Goal: Information Seeking & Learning: Check status

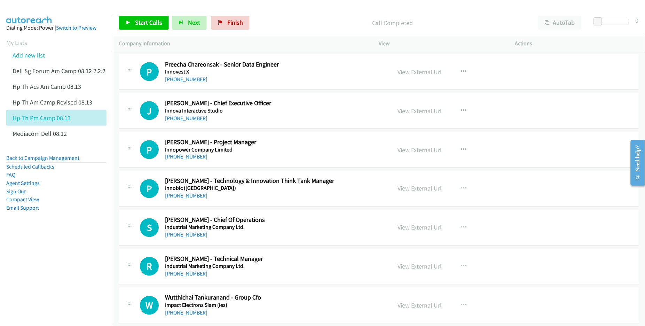
scroll to position [2089, 0]
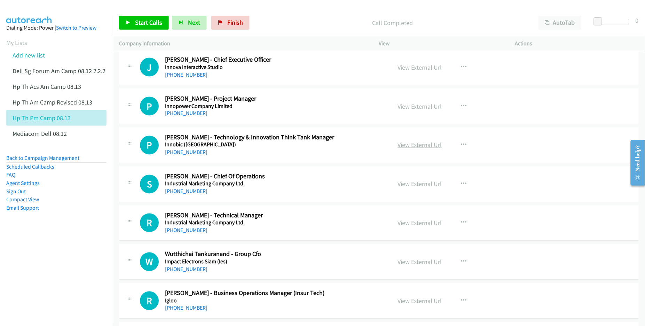
click at [409, 149] on link "View External Url" at bounding box center [420, 145] width 44 height 8
click at [411, 187] on link "View External Url" at bounding box center [420, 184] width 44 height 8
click at [417, 227] on link "View External Url" at bounding box center [420, 223] width 44 height 8
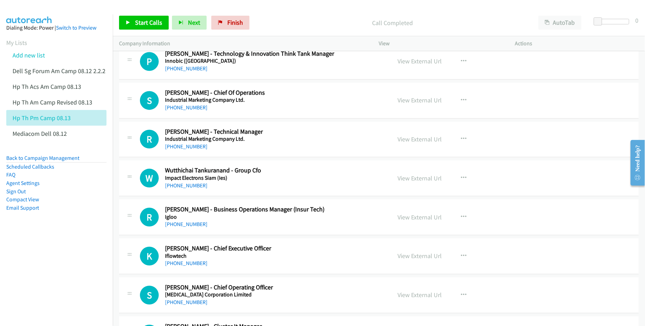
scroll to position [2176, 0]
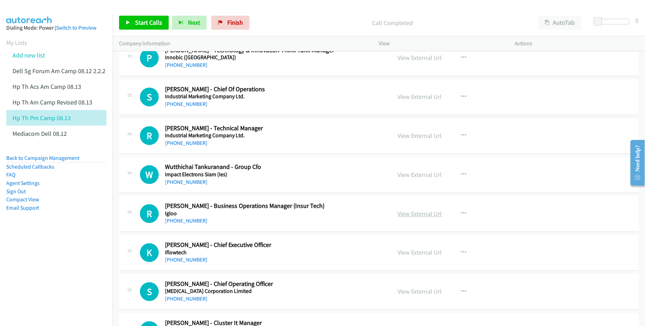
click at [406, 216] on link "View External Url" at bounding box center [420, 214] width 44 height 8
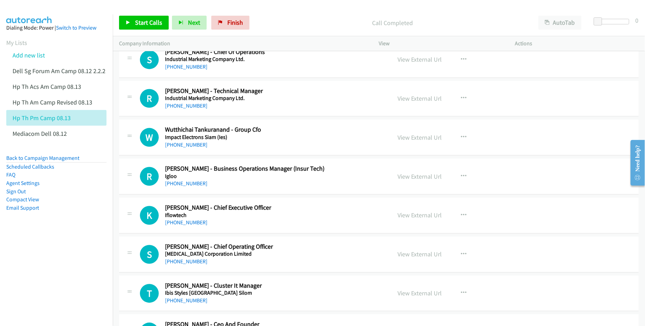
scroll to position [2219, 0]
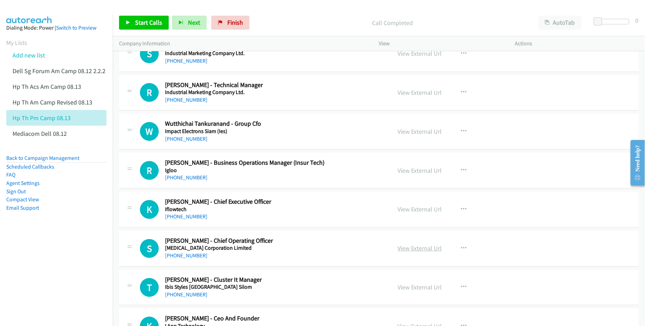
click at [404, 250] on link "View External Url" at bounding box center [420, 248] width 44 height 8
click at [415, 213] on link "View External Url" at bounding box center [420, 209] width 44 height 8
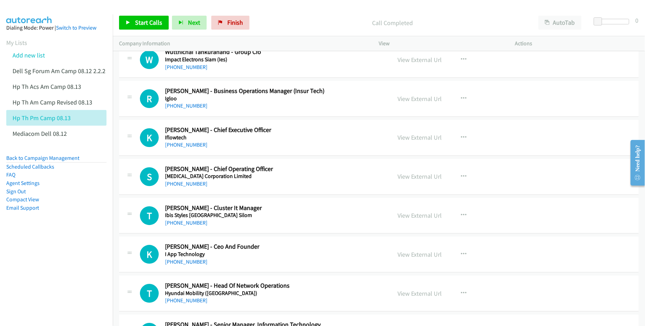
scroll to position [2306, 0]
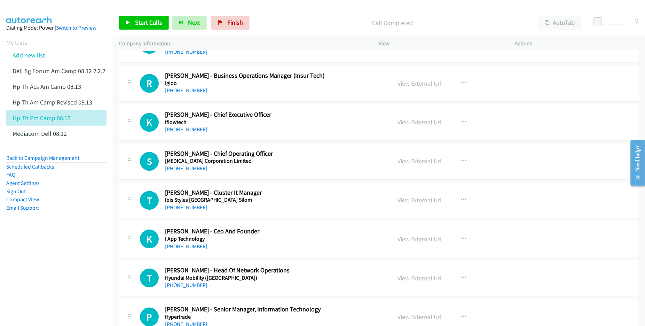
click at [414, 203] on link "View External Url" at bounding box center [420, 200] width 44 height 8
click at [432, 243] on link "View External Url" at bounding box center [420, 239] width 44 height 8
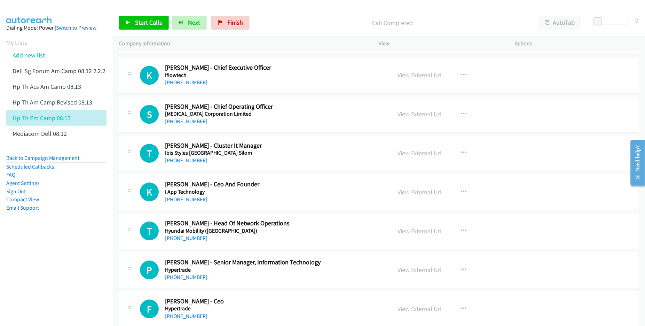
scroll to position [2393, 0]
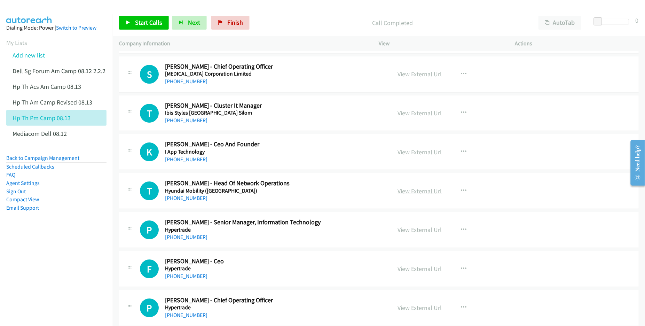
click at [412, 195] on link "View External Url" at bounding box center [420, 191] width 44 height 8
click at [406, 234] on link "View External Url" at bounding box center [420, 230] width 44 height 8
click at [406, 272] on link "View External Url" at bounding box center [420, 269] width 44 height 8
click at [486, 10] on div "Start Calls Pause Next Finish Call Completed AutoTab AutoTab 0" at bounding box center [379, 22] width 532 height 27
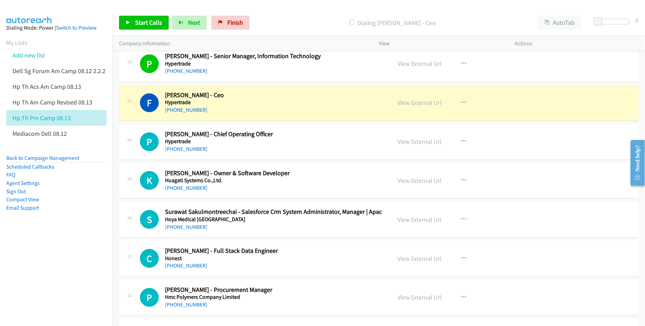
scroll to position [2567, 0]
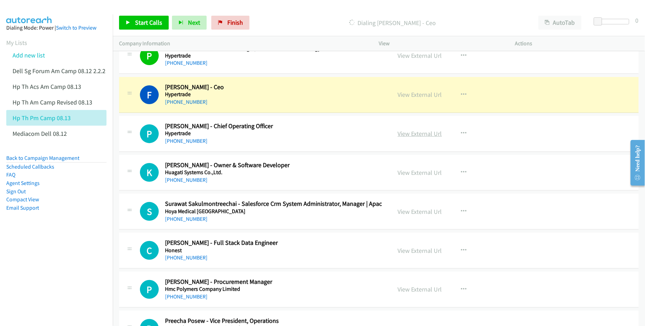
click at [417, 137] on link "View External Url" at bounding box center [420, 133] width 44 height 8
click at [413, 176] on link "View External Url" at bounding box center [420, 172] width 44 height 8
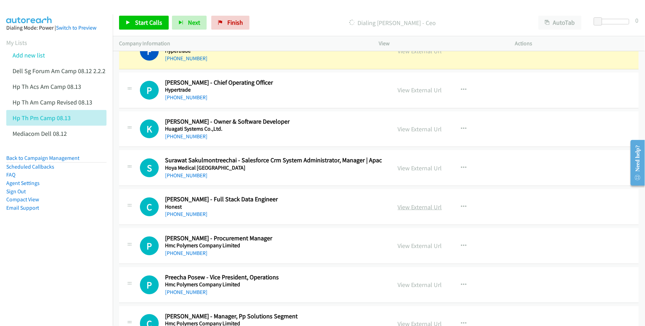
click at [406, 208] on link "View External Url" at bounding box center [420, 207] width 44 height 8
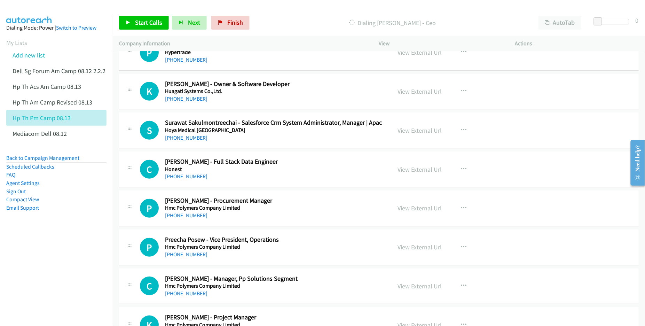
scroll to position [2654, 0]
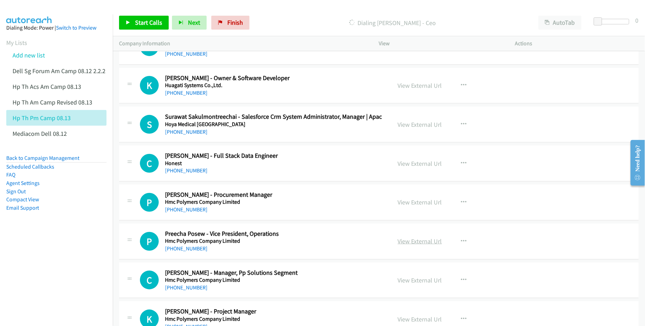
click at [404, 245] on link "View External Url" at bounding box center [420, 241] width 44 height 8
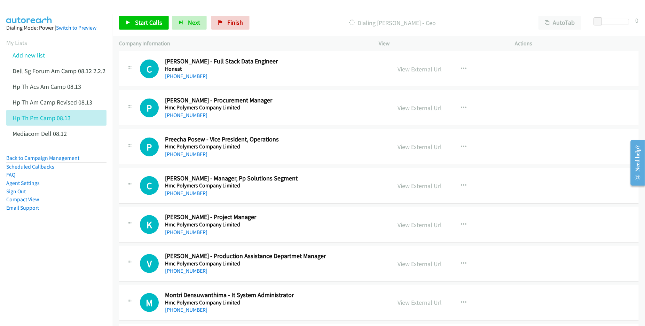
scroll to position [2785, 0]
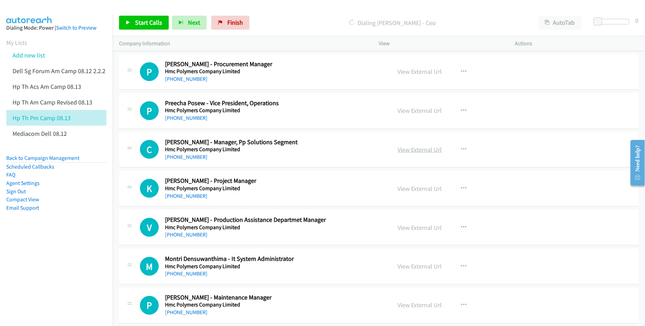
click at [400, 154] on link "View External Url" at bounding box center [420, 150] width 44 height 8
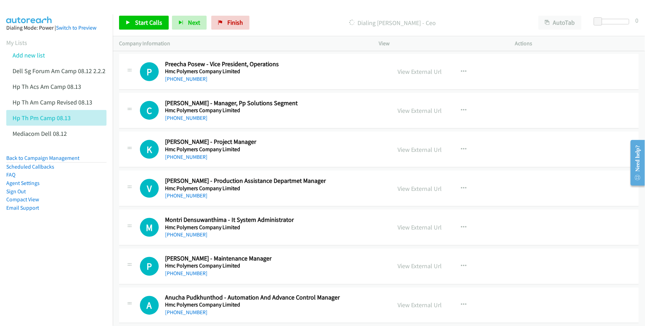
scroll to position [2828, 0]
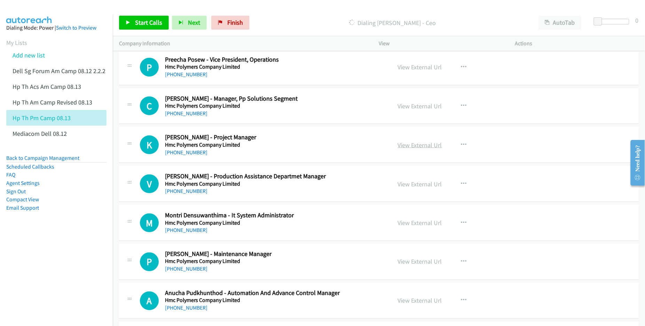
click at [425, 148] on link "View External Url" at bounding box center [420, 145] width 44 height 8
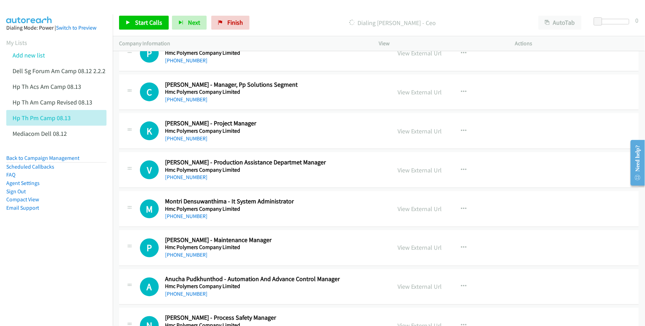
scroll to position [2872, 0]
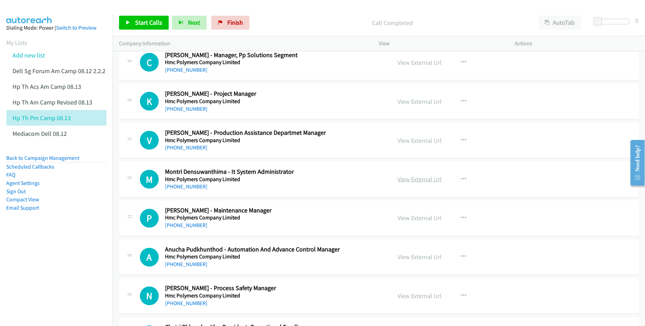
click at [420, 183] on link "View External Url" at bounding box center [420, 179] width 44 height 8
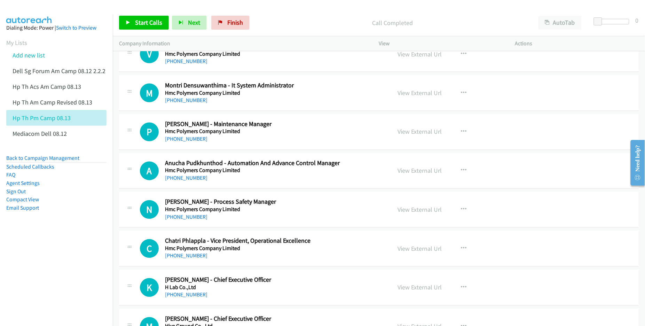
scroll to position [2959, 0]
click at [407, 173] on link "View External Url" at bounding box center [420, 170] width 44 height 8
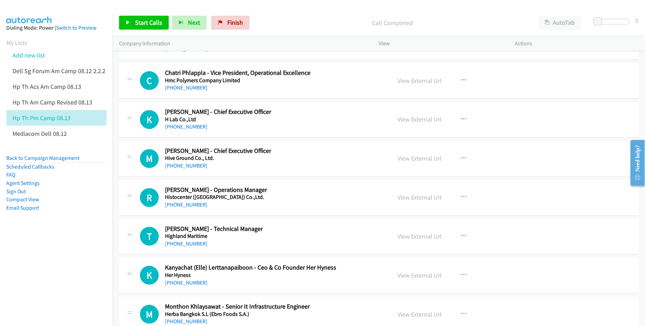
scroll to position [3133, 0]
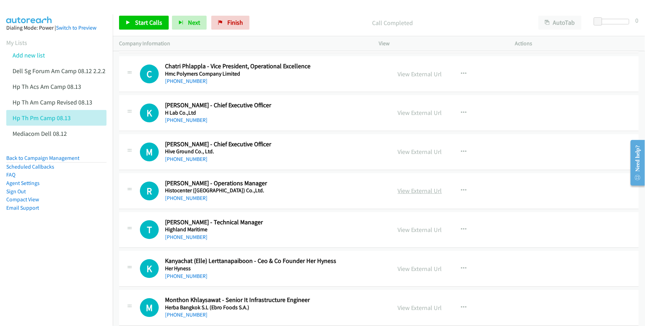
click at [422, 195] on link "View External Url" at bounding box center [420, 191] width 44 height 8
click at [415, 234] on link "View External Url" at bounding box center [420, 230] width 44 height 8
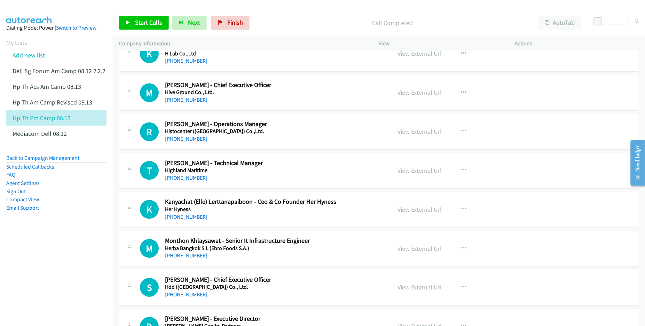
scroll to position [3220, 0]
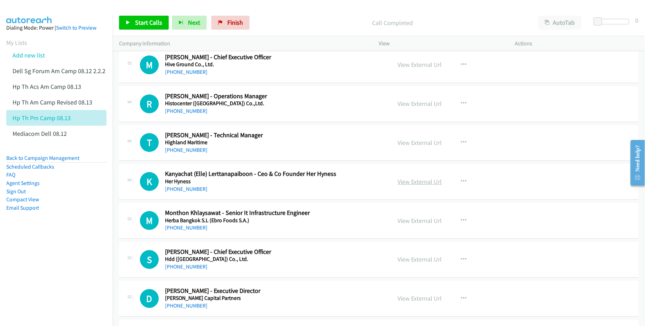
click at [404, 186] on link "View External Url" at bounding box center [420, 182] width 44 height 8
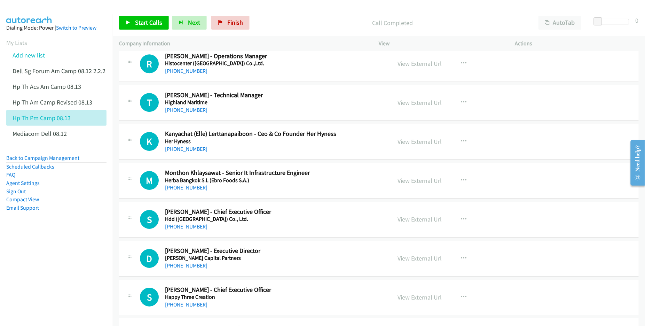
scroll to position [3263, 0]
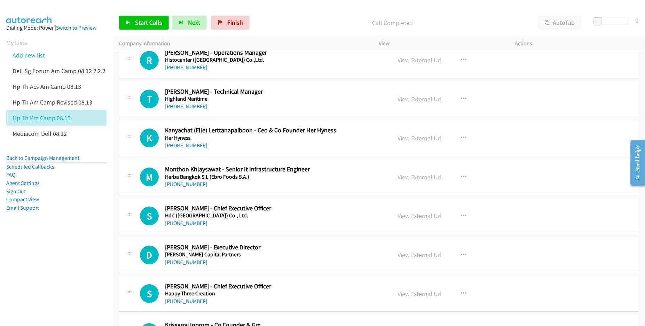
click at [408, 181] on link "View External Url" at bounding box center [420, 177] width 44 height 8
click at [417, 220] on link "View External Url" at bounding box center [420, 216] width 44 height 8
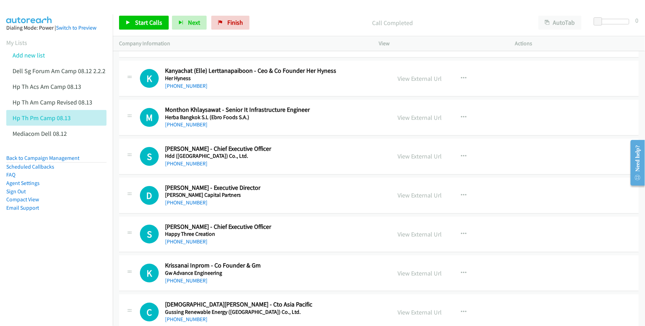
scroll to position [3350, 0]
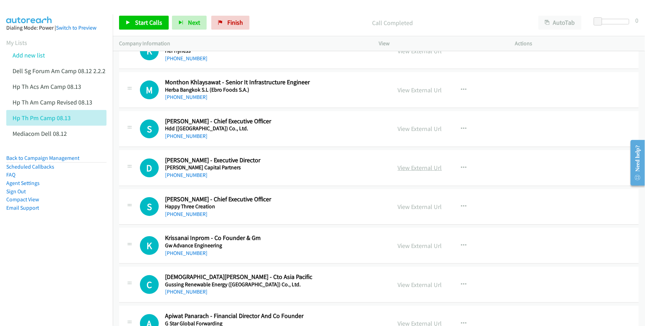
click at [409, 172] on link "View External Url" at bounding box center [420, 168] width 44 height 8
click at [409, 211] on link "View External Url" at bounding box center [420, 207] width 44 height 8
click at [408, 250] on link "View External Url" at bounding box center [420, 246] width 44 height 8
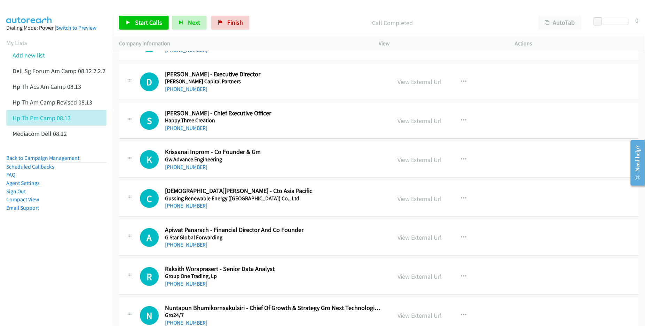
scroll to position [3481, 0]
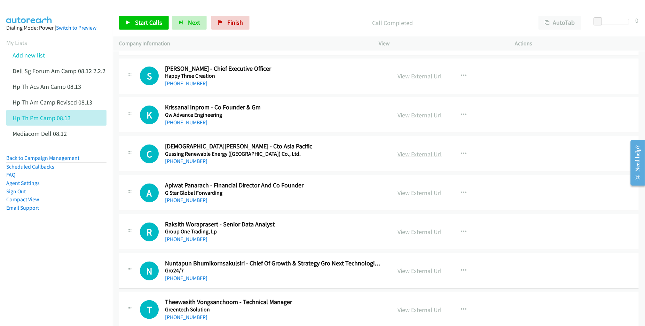
click at [415, 158] on link "View External Url" at bounding box center [420, 154] width 44 height 8
click at [411, 197] on link "View External Url" at bounding box center [420, 193] width 44 height 8
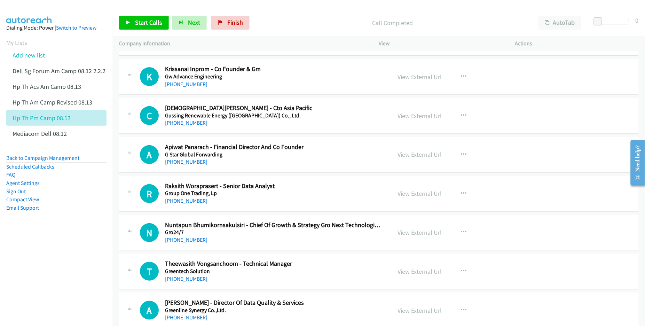
scroll to position [3524, 0]
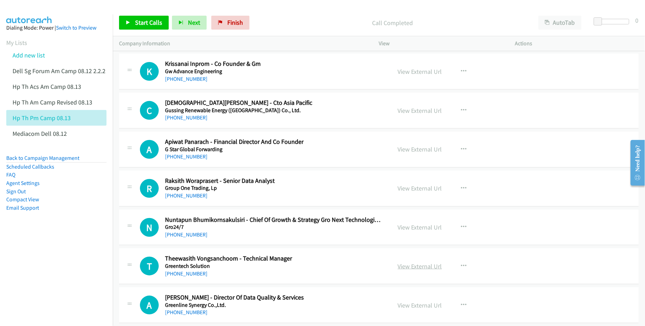
click at [415, 270] on link "View External Url" at bounding box center [420, 266] width 44 height 8
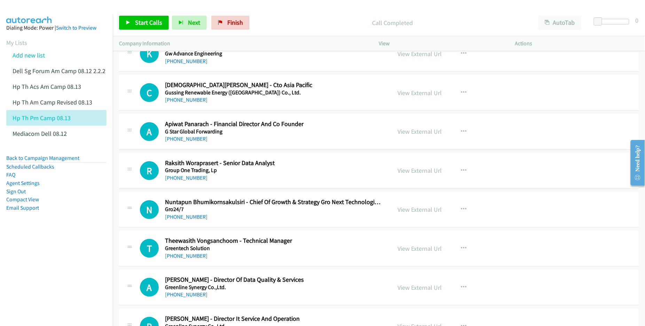
scroll to position [3612, 0]
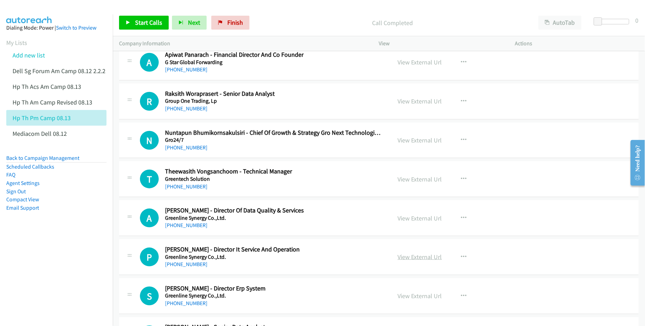
click at [412, 261] on link "View External Url" at bounding box center [420, 257] width 44 height 8
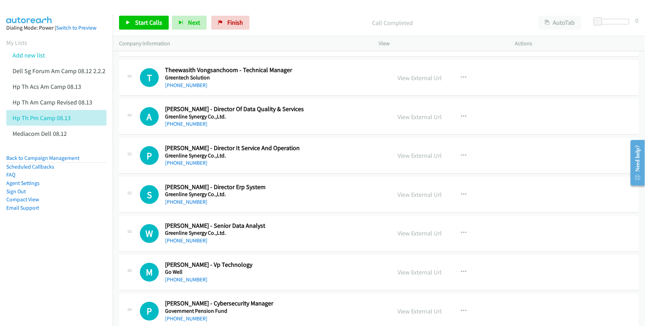
scroll to position [3742, 0]
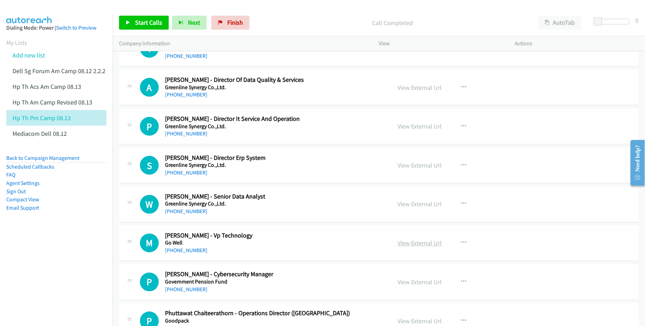
click at [408, 247] on link "View External Url" at bounding box center [420, 243] width 44 height 8
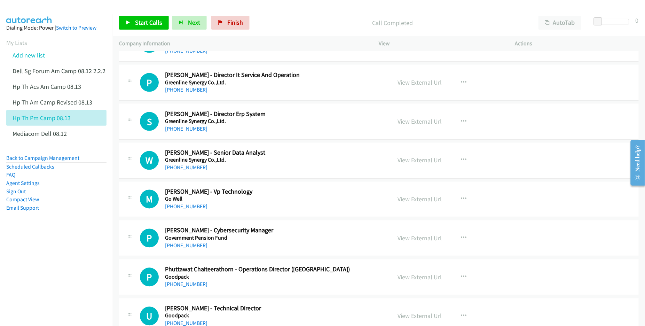
scroll to position [3829, 0]
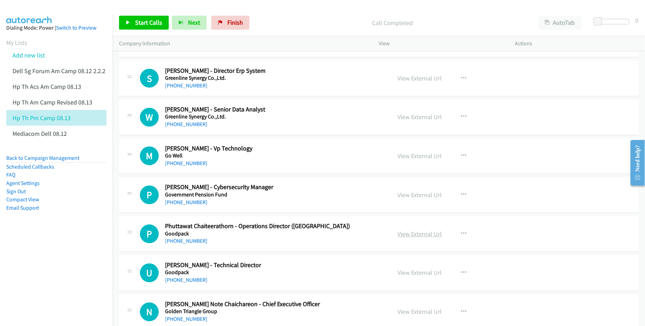
click at [410, 238] on link "View External Url" at bounding box center [420, 234] width 44 height 8
click at [411, 277] on link "View External Url" at bounding box center [420, 273] width 44 height 8
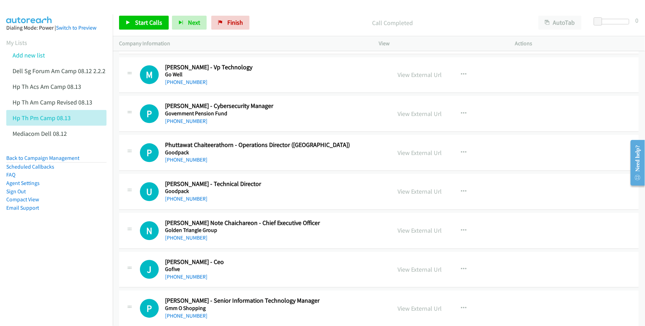
scroll to position [3916, 0]
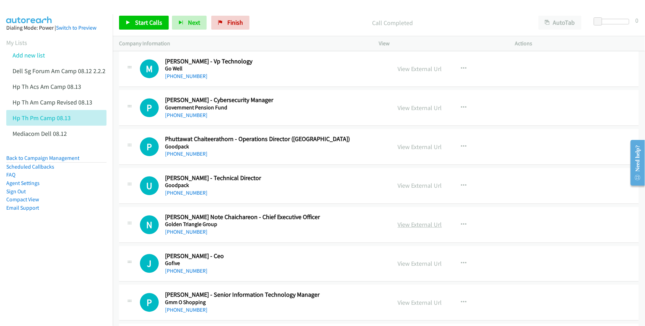
click at [408, 229] on link "View External Url" at bounding box center [420, 225] width 44 height 8
click at [417, 268] on link "View External Url" at bounding box center [420, 264] width 44 height 8
click at [412, 307] on link "View External Url" at bounding box center [420, 303] width 44 height 8
